Goal: Task Accomplishment & Management: Use online tool/utility

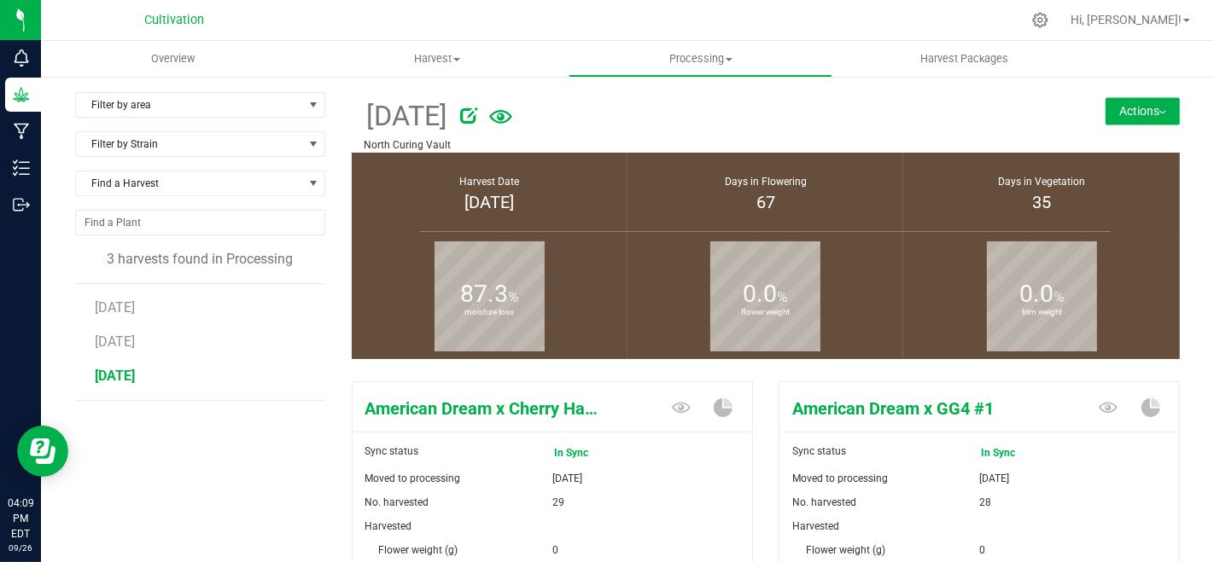
click at [1124, 102] on button "Actions" at bounding box center [1142, 110] width 74 height 27
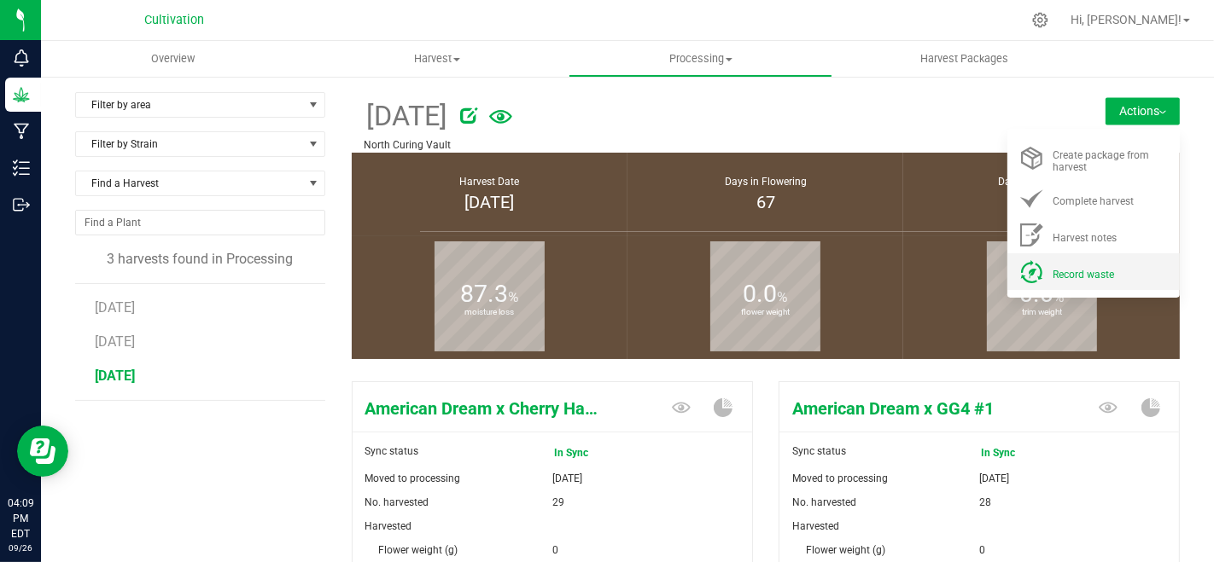
click at [1073, 266] on div "Record waste" at bounding box center [1110, 272] width 116 height 18
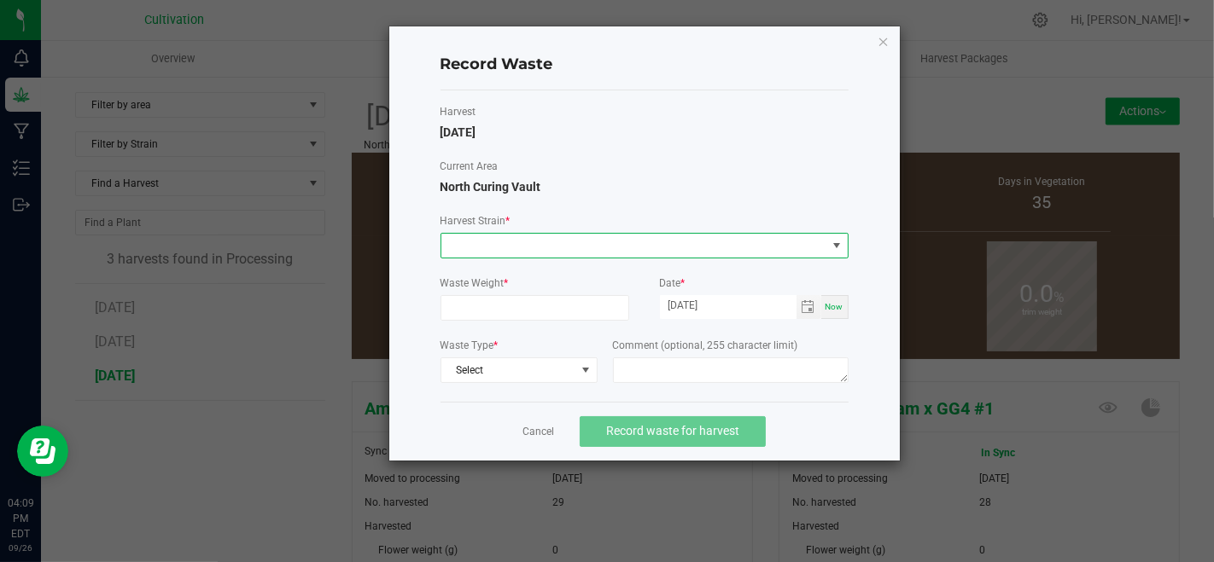
click at [653, 253] on span at bounding box center [633, 246] width 385 height 24
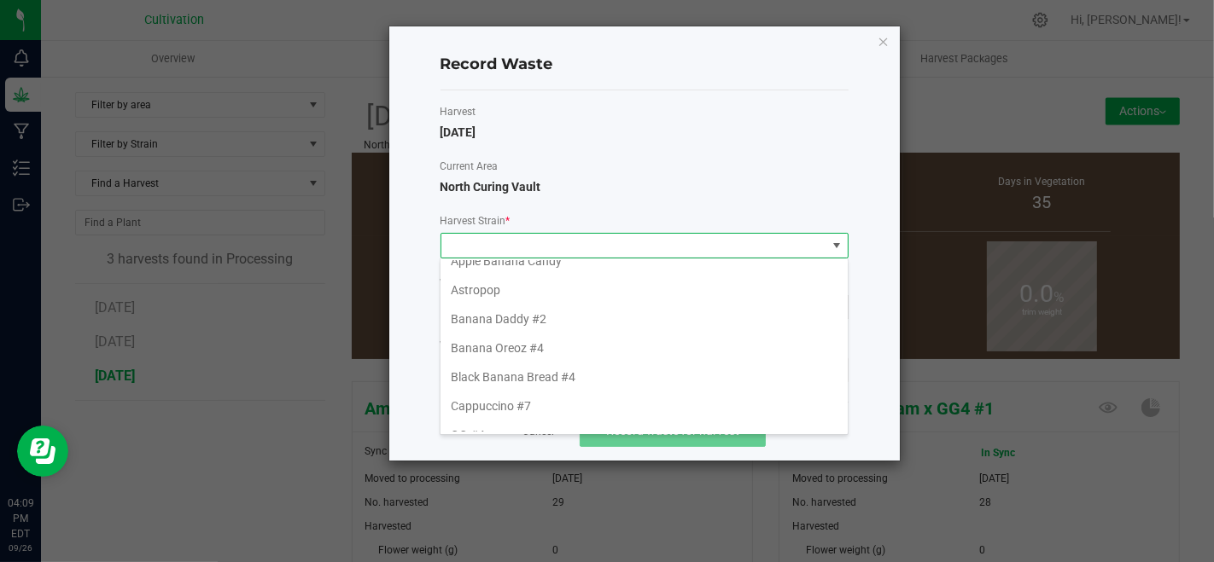
scroll to position [95, 0]
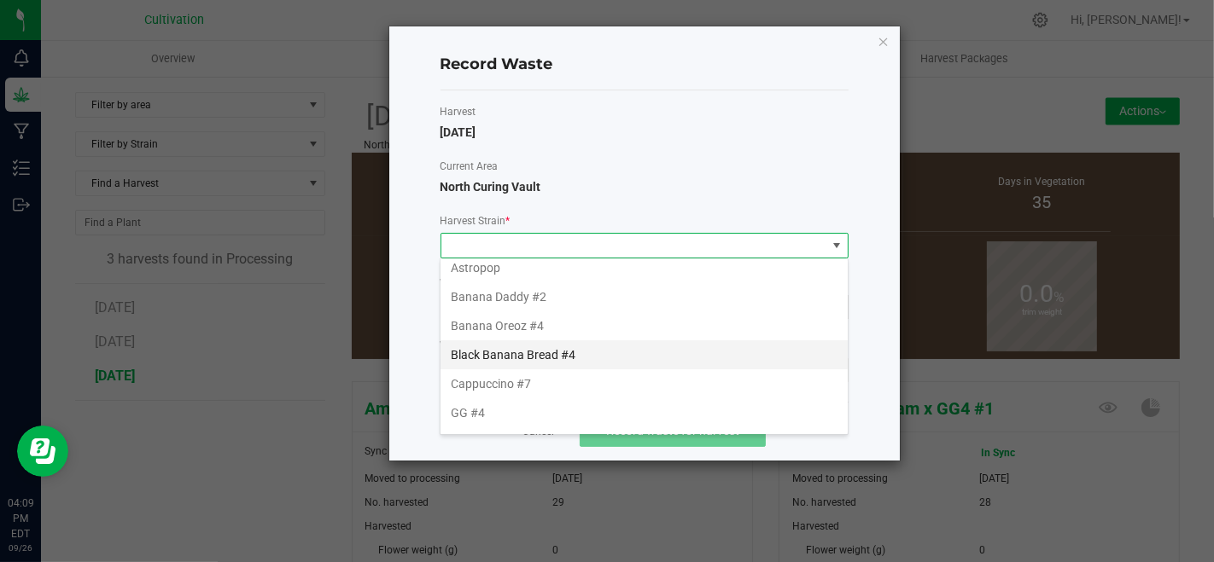
click at [589, 355] on li "Black Banana Bread #4" at bounding box center [643, 355] width 407 height 29
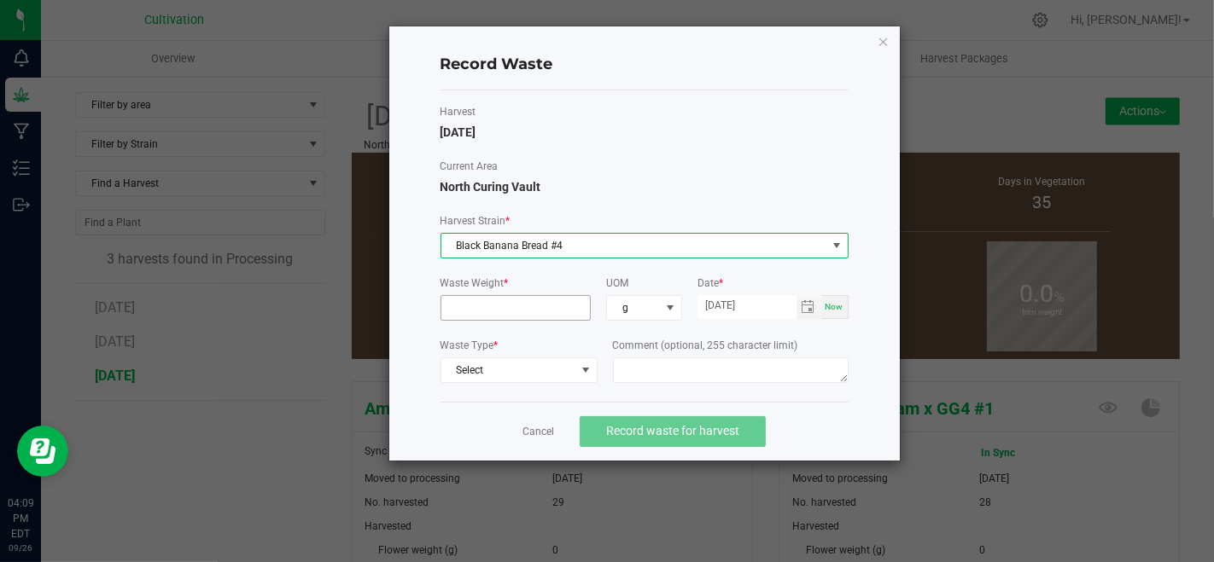
click at [516, 308] on input at bounding box center [515, 308] width 149 height 24
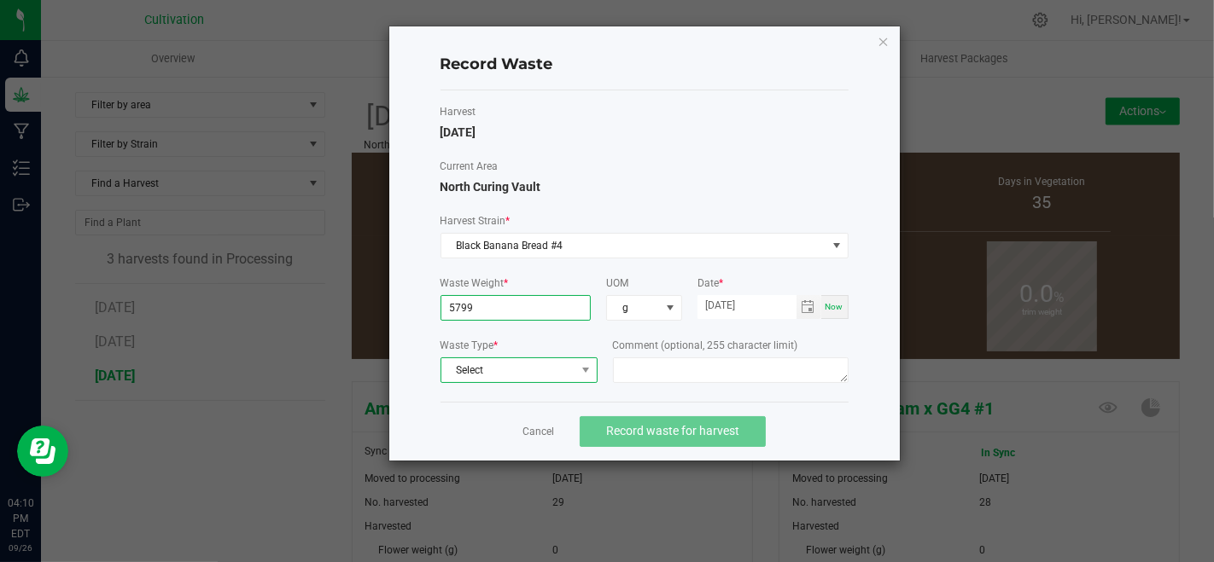
type input "5799.0000 g"
click at [489, 367] on span "Select" at bounding box center [508, 370] width 134 height 24
click at [503, 394] on li "Plant Material" at bounding box center [517, 397] width 155 height 24
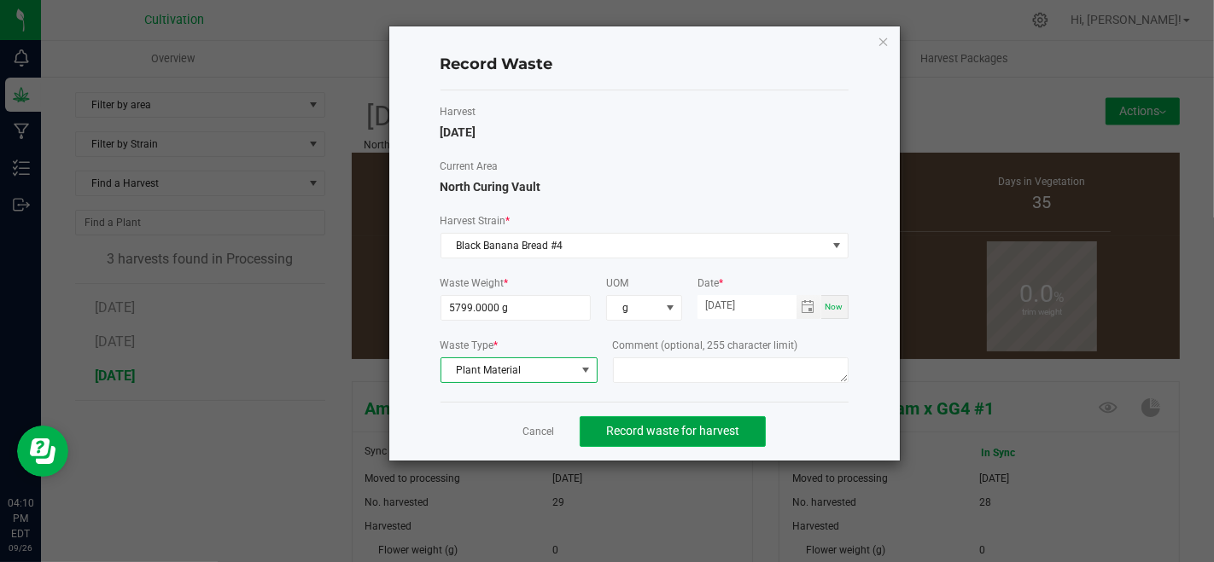
click at [598, 425] on button "Record waste for harvest" at bounding box center [673, 431] width 186 height 31
